Goal: Task Accomplishment & Management: Manage account settings

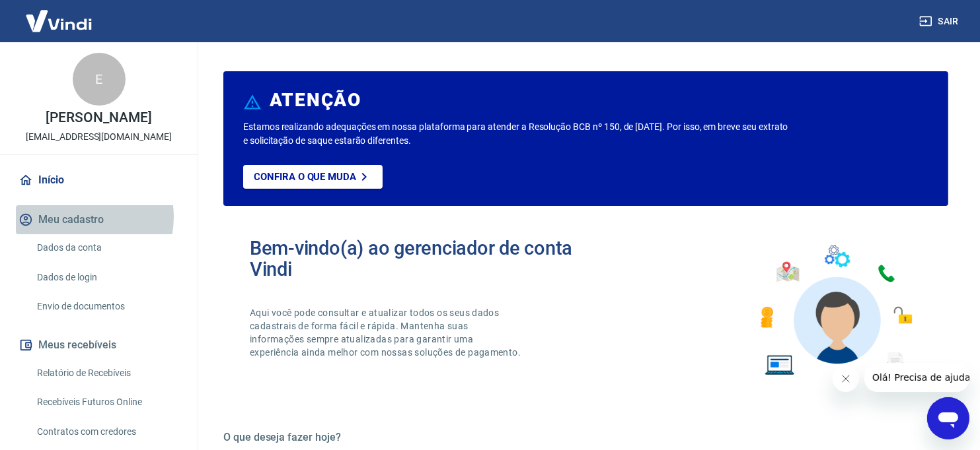
click at [76, 217] on button "Meu cadastro" at bounding box center [99, 219] width 166 height 29
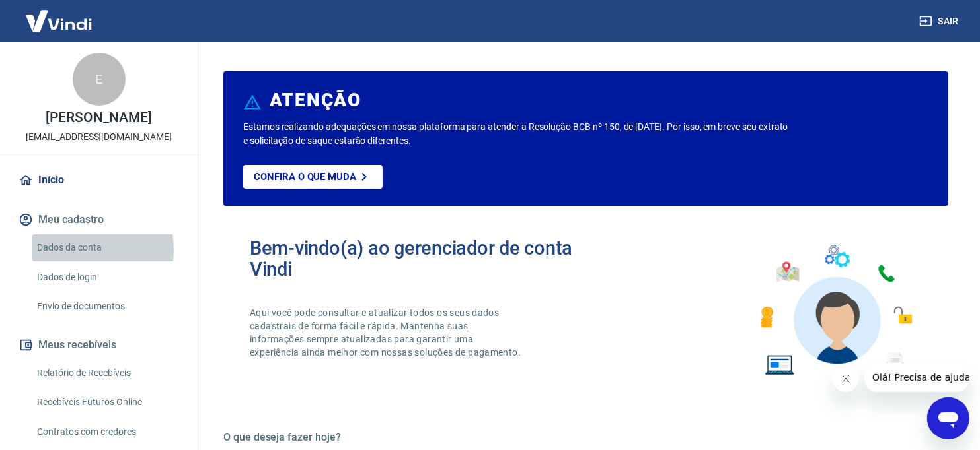
click at [73, 250] on link "Dados da conta" at bounding box center [107, 247] width 150 height 27
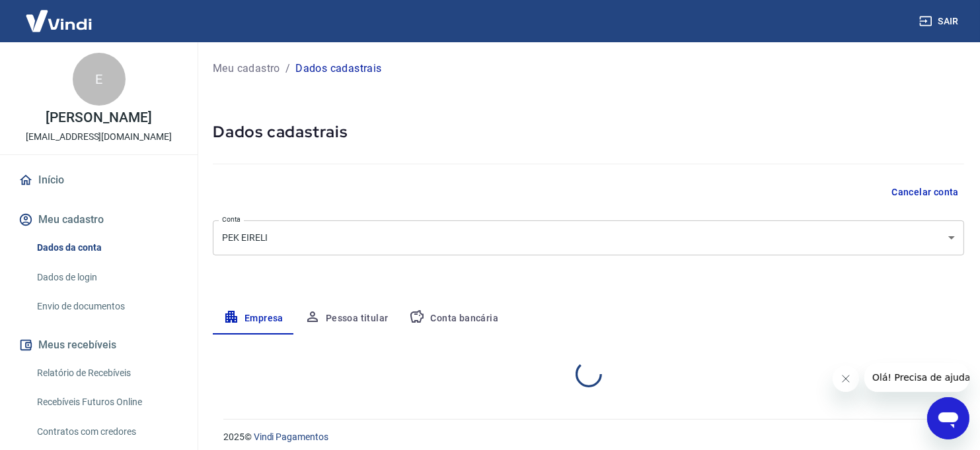
select select "SP"
select select "business"
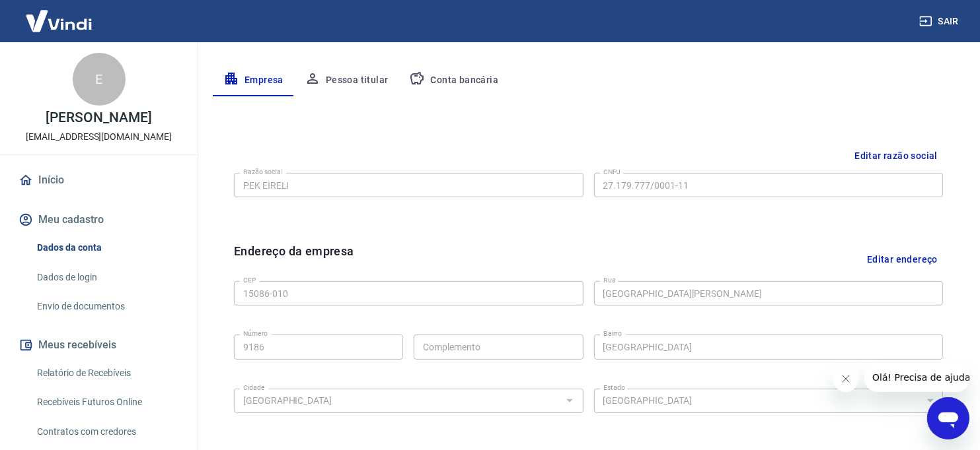
scroll to position [238, 0]
click at [365, 75] on button "Pessoa titular" at bounding box center [346, 81] width 105 height 32
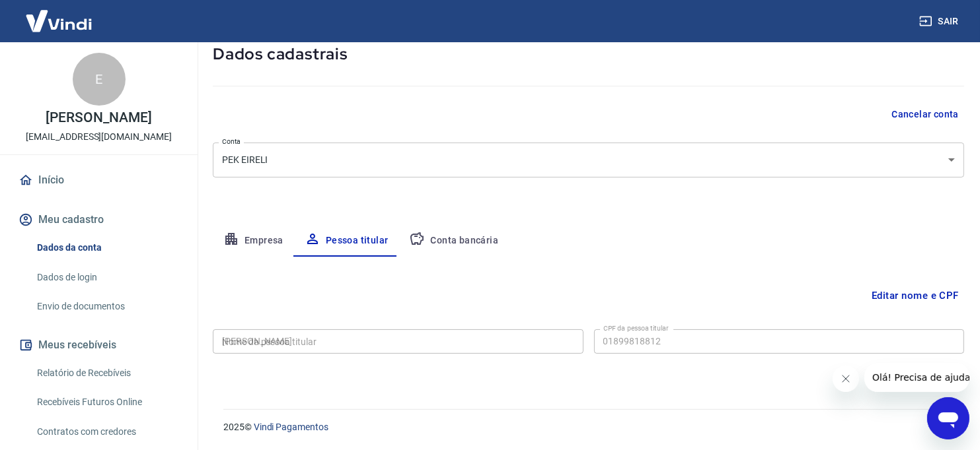
type input "018.998.188-12"
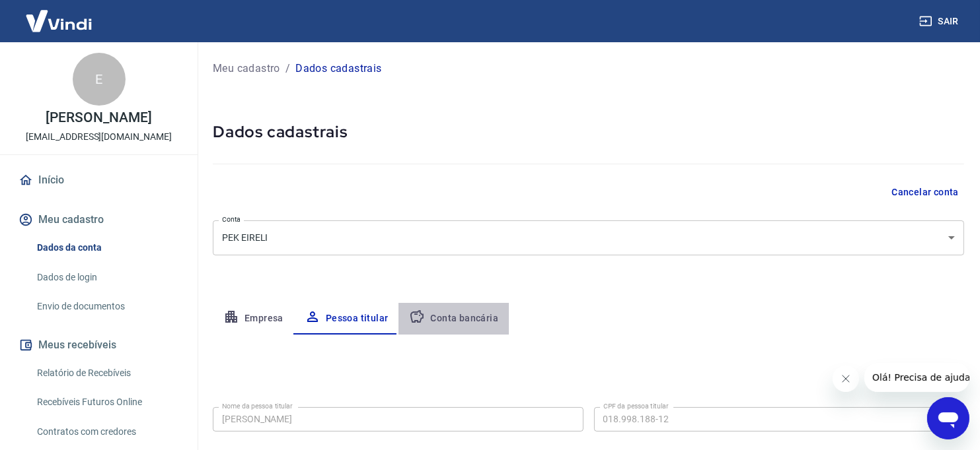
drag, startPoint x: 465, startPoint y: 316, endPoint x: 487, endPoint y: 194, distance: 124.2
click at [465, 316] on button "Conta bancária" at bounding box center [453, 319] width 110 height 32
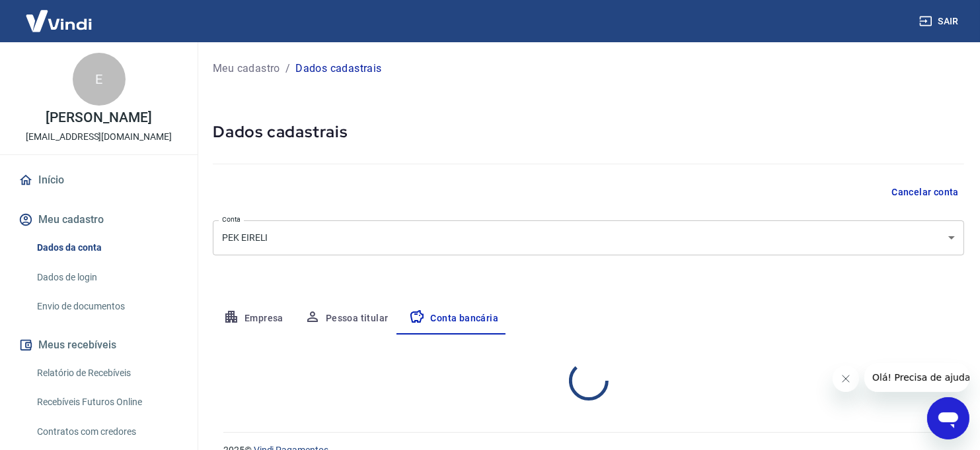
select select "1"
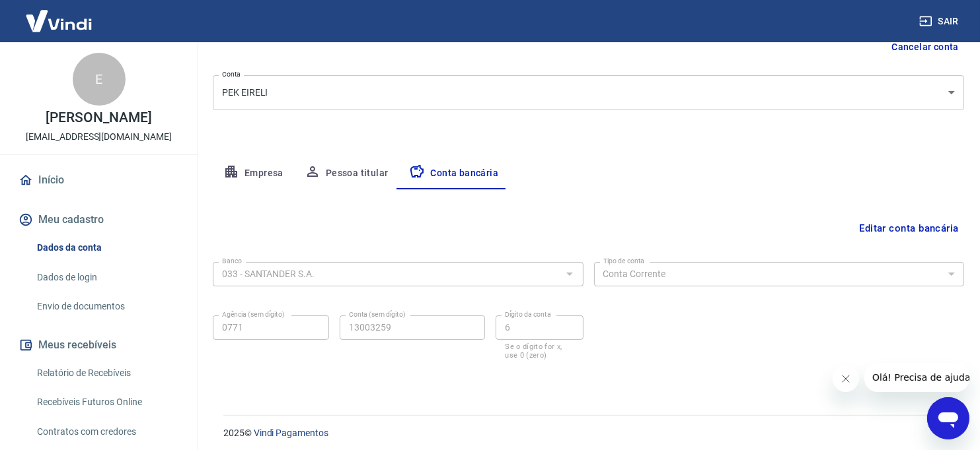
scroll to position [151, 0]
